Goal: Information Seeking & Learning: Learn about a topic

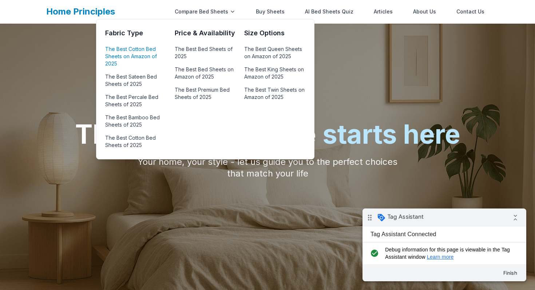
click at [139, 51] on link "The Best Cotton Bed Sheets on Amazon of 2025" at bounding box center [135, 56] width 61 height 25
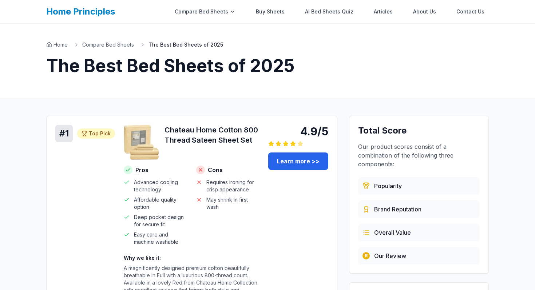
click at [203, 132] on h3 "Chateau Home Cotton 800 Thread Sateen Sheet Set" at bounding box center [211, 135] width 95 height 20
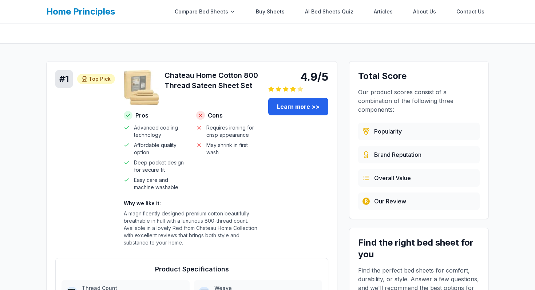
scroll to position [58, 0]
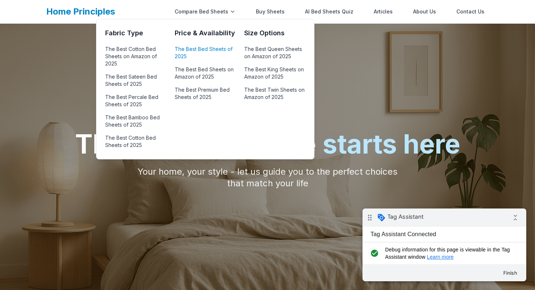
click at [205, 49] on link "The Best Bed Sheets of 2025" at bounding box center [205, 52] width 61 height 17
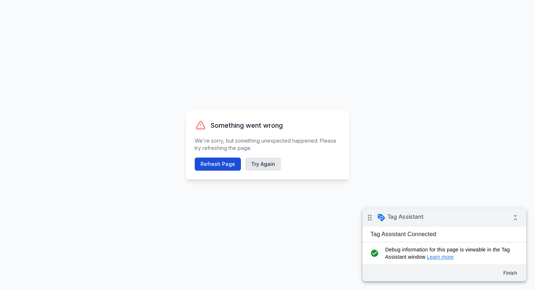
click at [224, 164] on button "Refresh Page" at bounding box center [218, 164] width 46 height 13
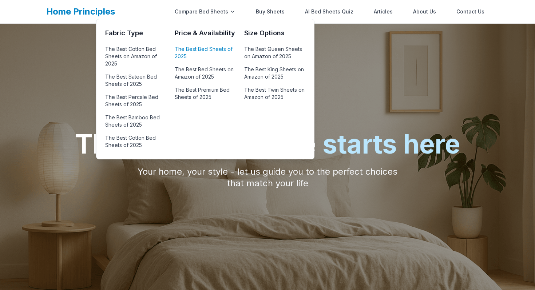
click at [193, 54] on link "The Best Bed Sheets of 2025" at bounding box center [205, 52] width 61 height 17
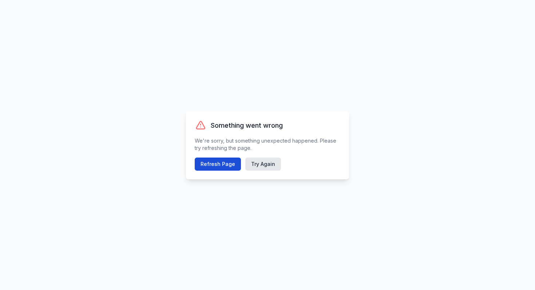
click at [228, 167] on button "Refresh Page" at bounding box center [218, 164] width 46 height 13
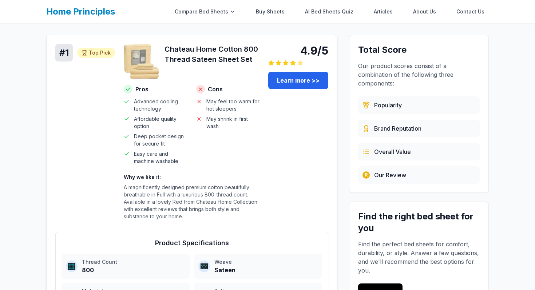
scroll to position [91, 0]
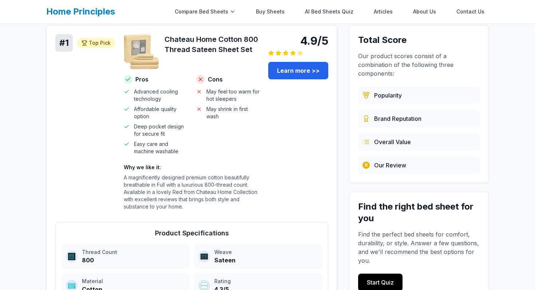
click at [212, 42] on h3 "Chateau Home Cotton 800 Thread Sateen Sheet Set" at bounding box center [211, 44] width 95 height 20
click at [199, 180] on p "A magnificently designed premium cotton beautifully breathable in Full with a l…" at bounding box center [192, 192] width 136 height 36
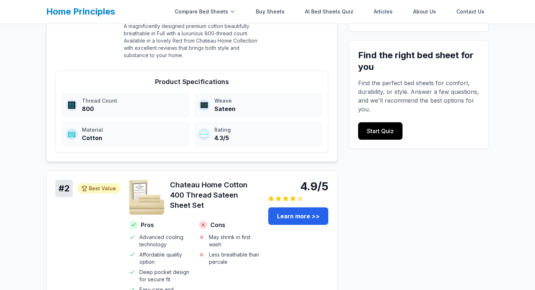
scroll to position [0, 0]
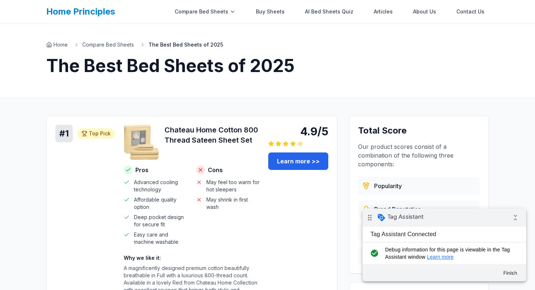
click at [298, 160] on link "Learn more >>" at bounding box center [298, 160] width 60 height 17
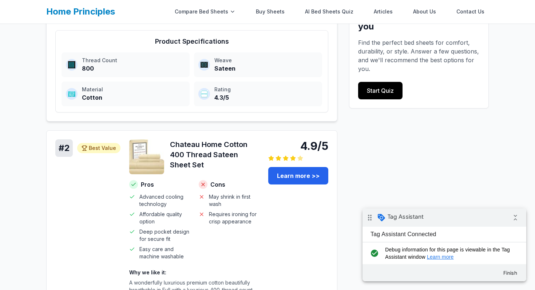
scroll to position [320, 0]
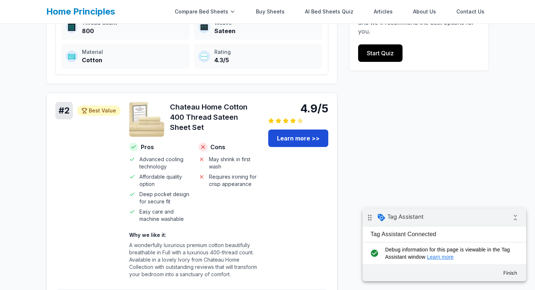
click at [296, 139] on link "Learn more >>" at bounding box center [298, 138] width 60 height 17
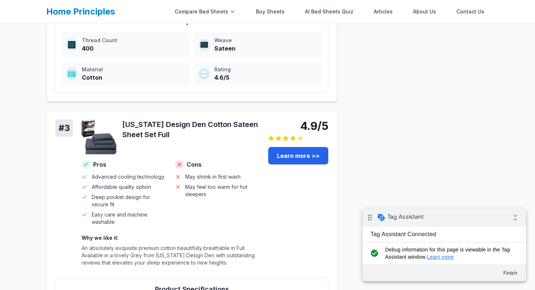
scroll to position [600, 0]
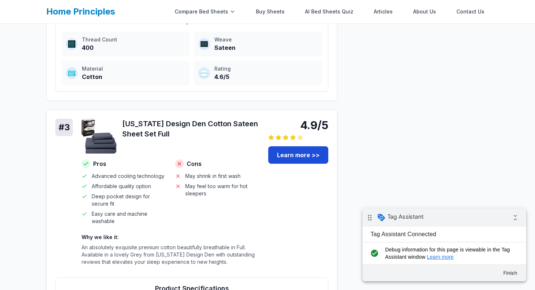
click at [297, 154] on link "Learn more >>" at bounding box center [298, 154] width 60 height 17
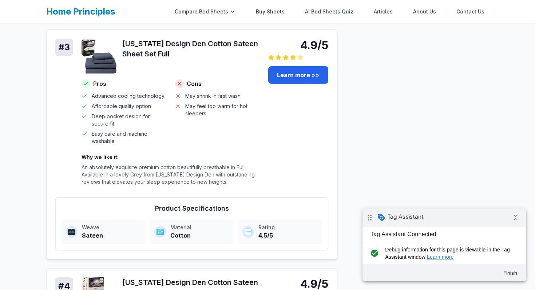
scroll to position [680, 0]
click at [151, 192] on div "# 3 4.9/5 [US_STATE] Design Den Cotton Sateen Sheet Set Full Pros Advanced cool…" at bounding box center [191, 145] width 291 height 230
